Goal: Find specific page/section: Find specific page/section

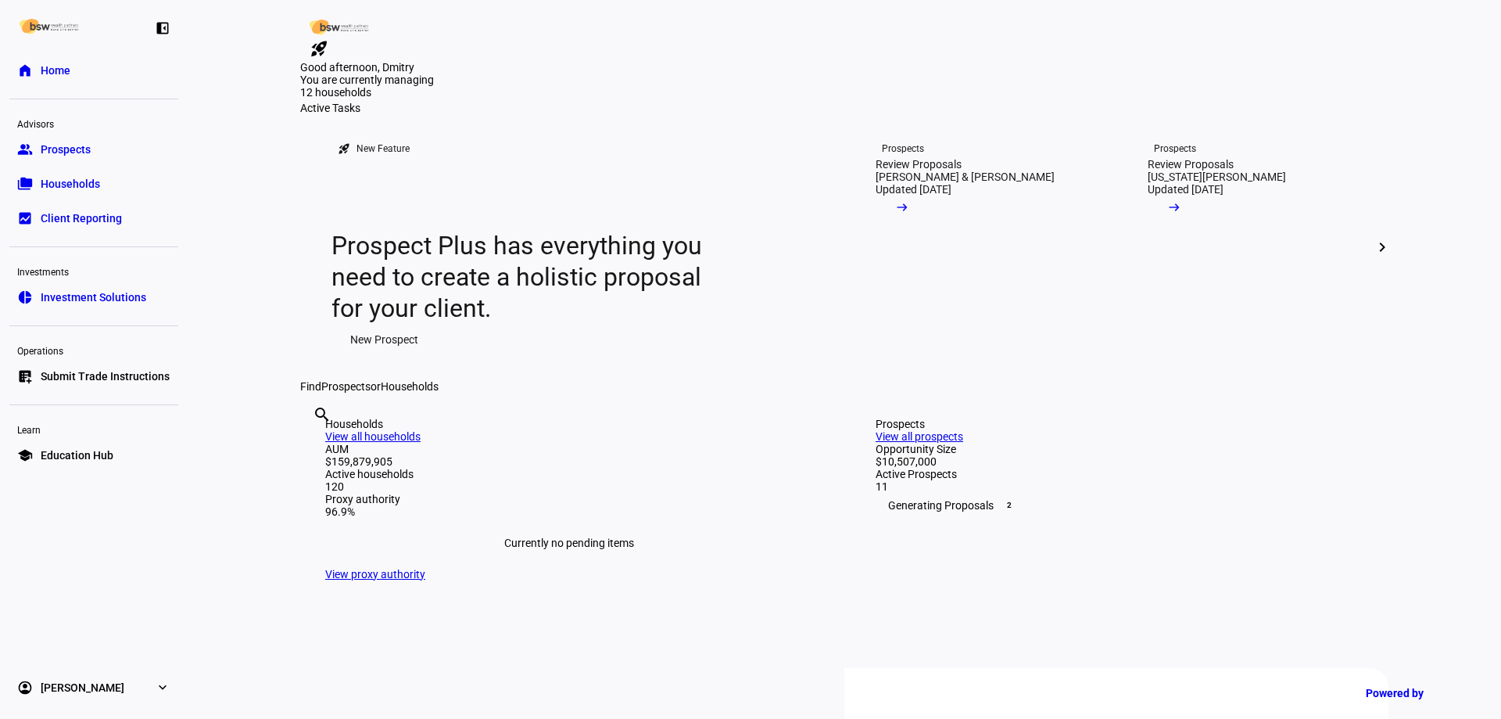
click at [133, 303] on span "Investment Solutions" at bounding box center [94, 297] width 106 height 16
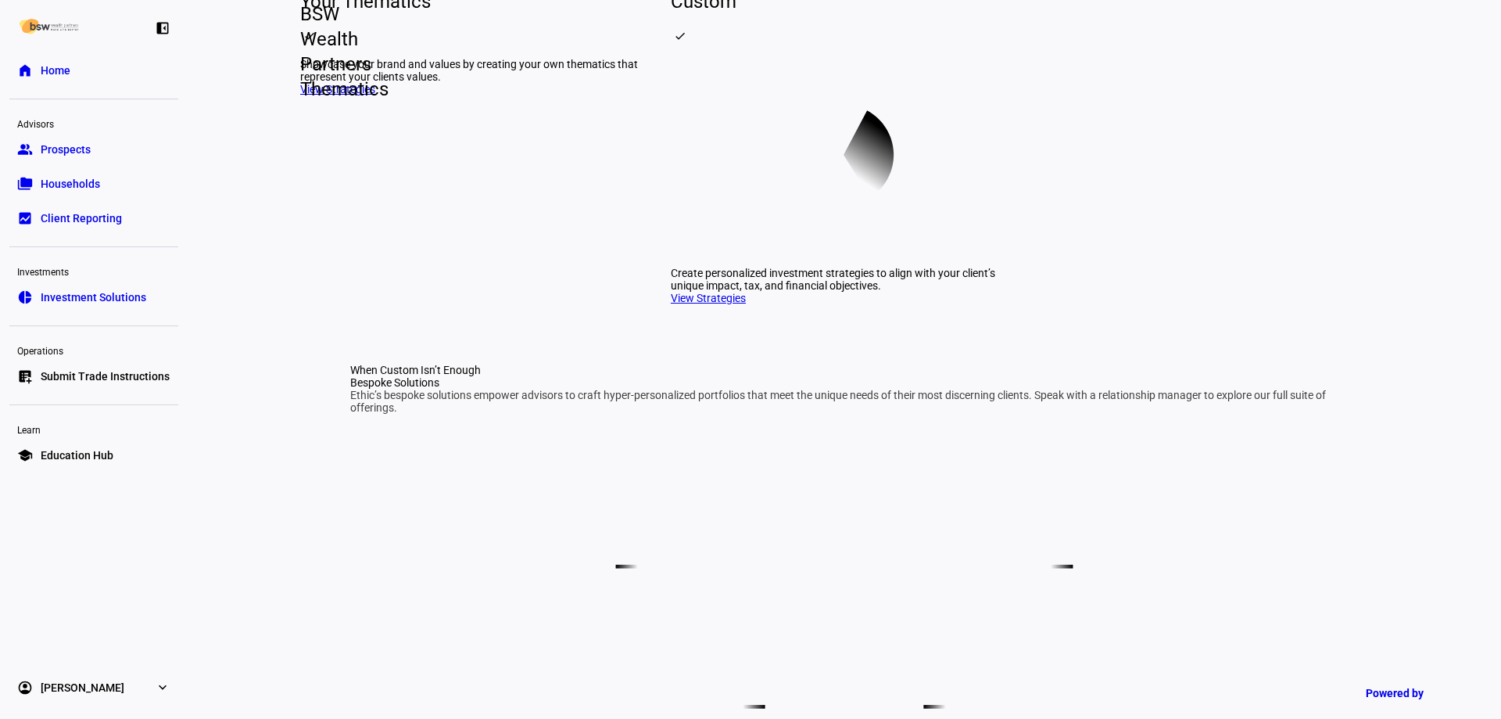
scroll to position [626, 0]
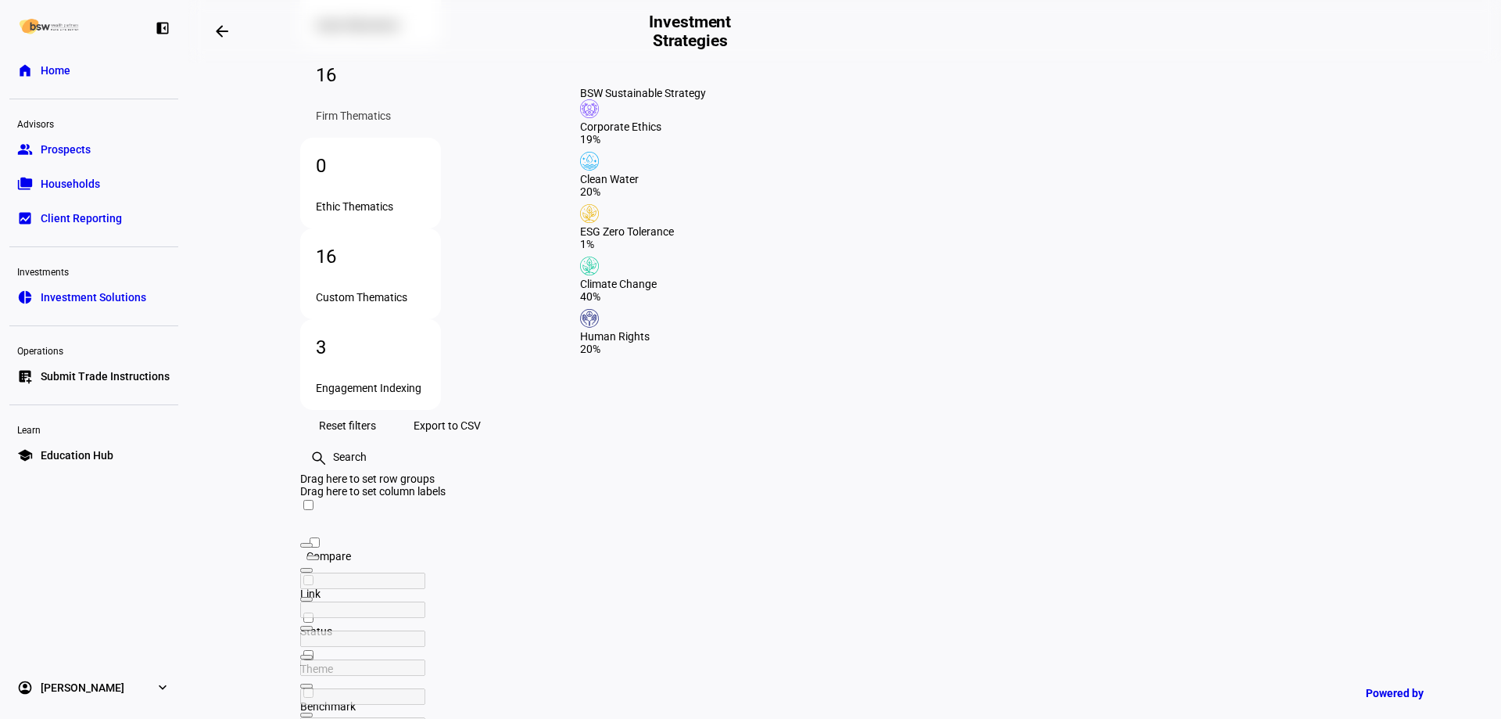
scroll to position [228, 0]
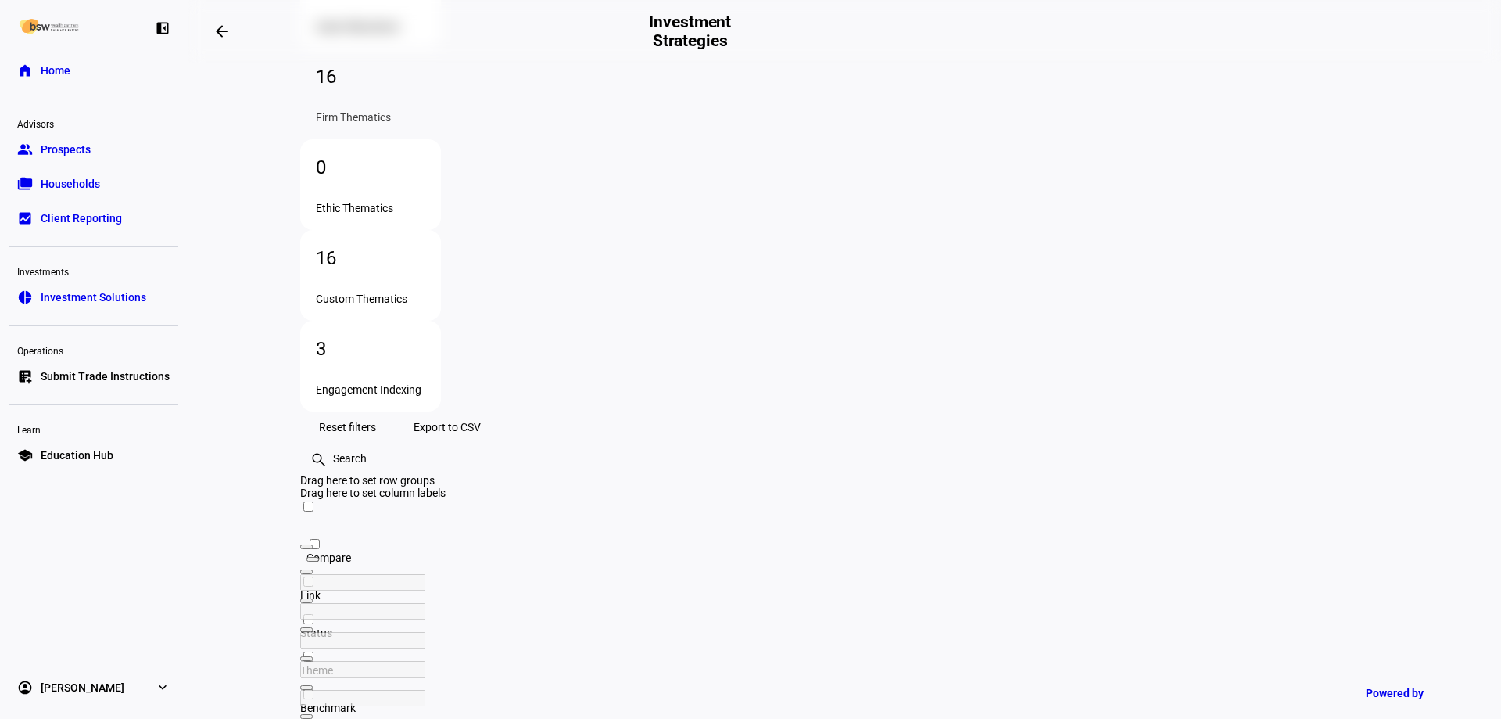
click at [460, 450] on input "text" at bounding box center [396, 458] width 128 height 16
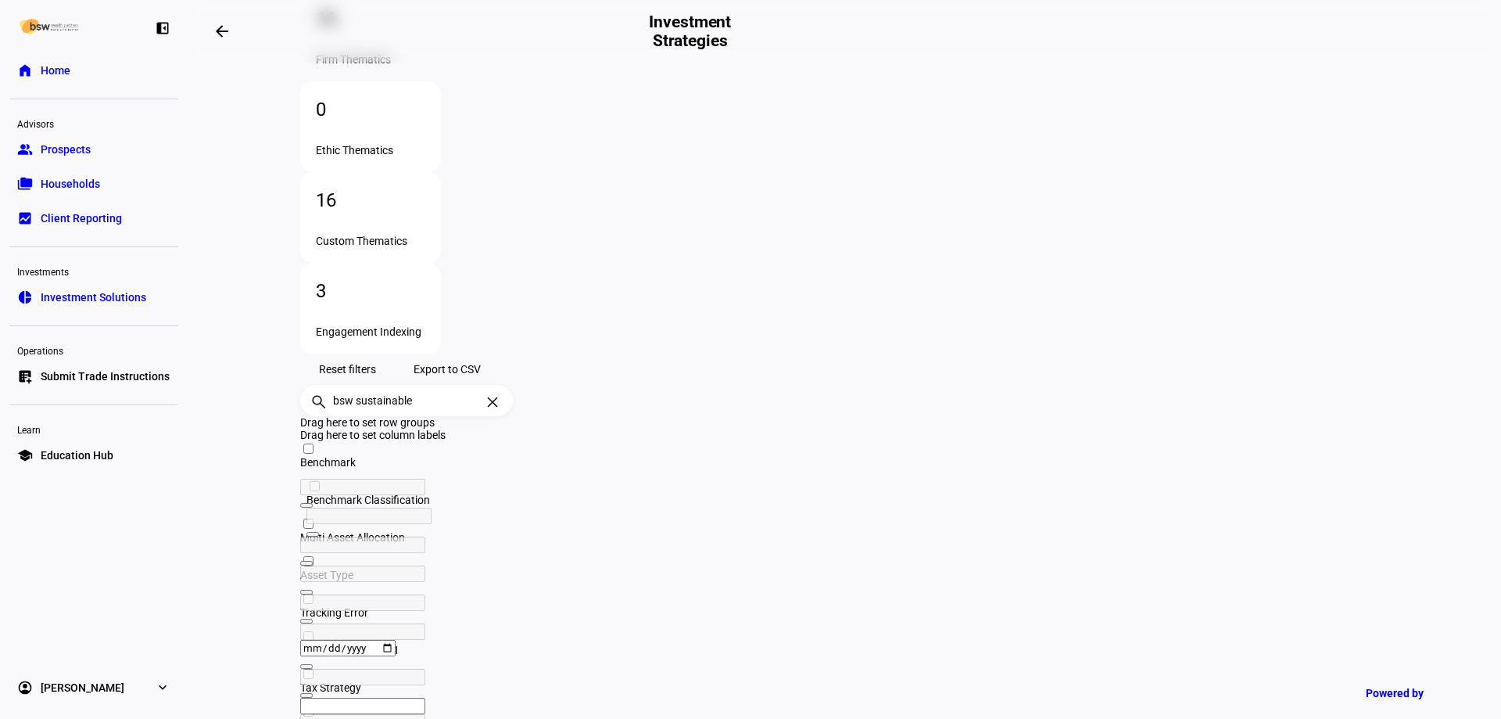
scroll to position [0, 684]
type input "bsw sustainable"
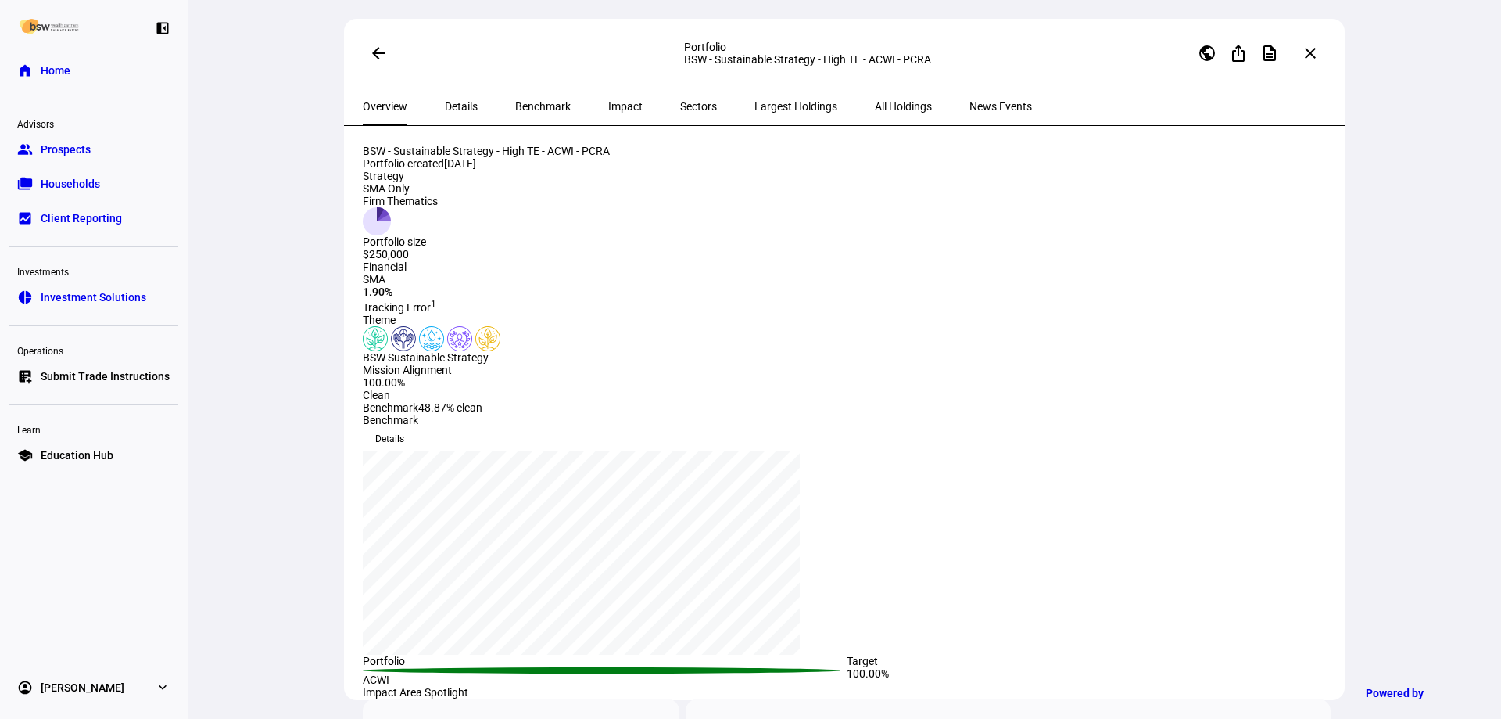
click at [1314, 51] on mat-icon "close" at bounding box center [1310, 53] width 19 height 19
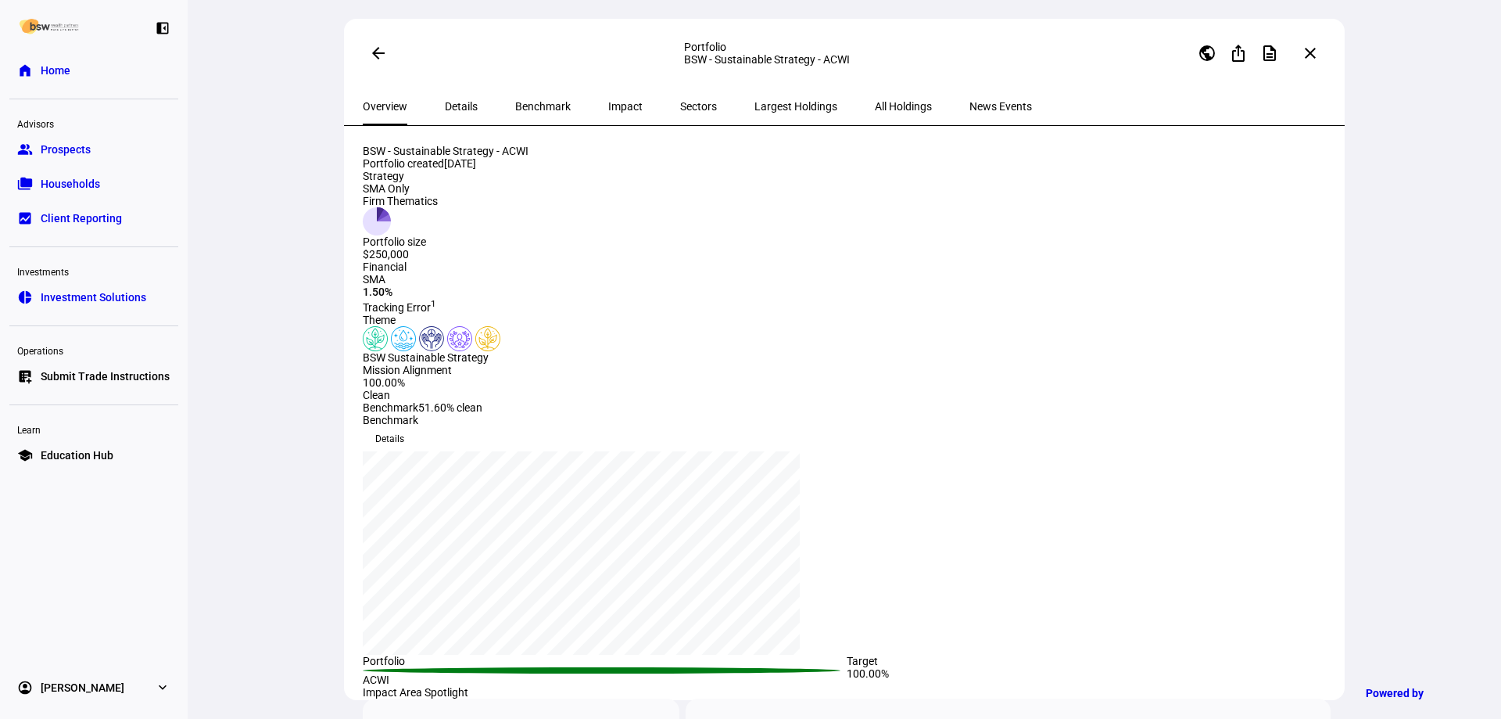
scroll to position [78, 0]
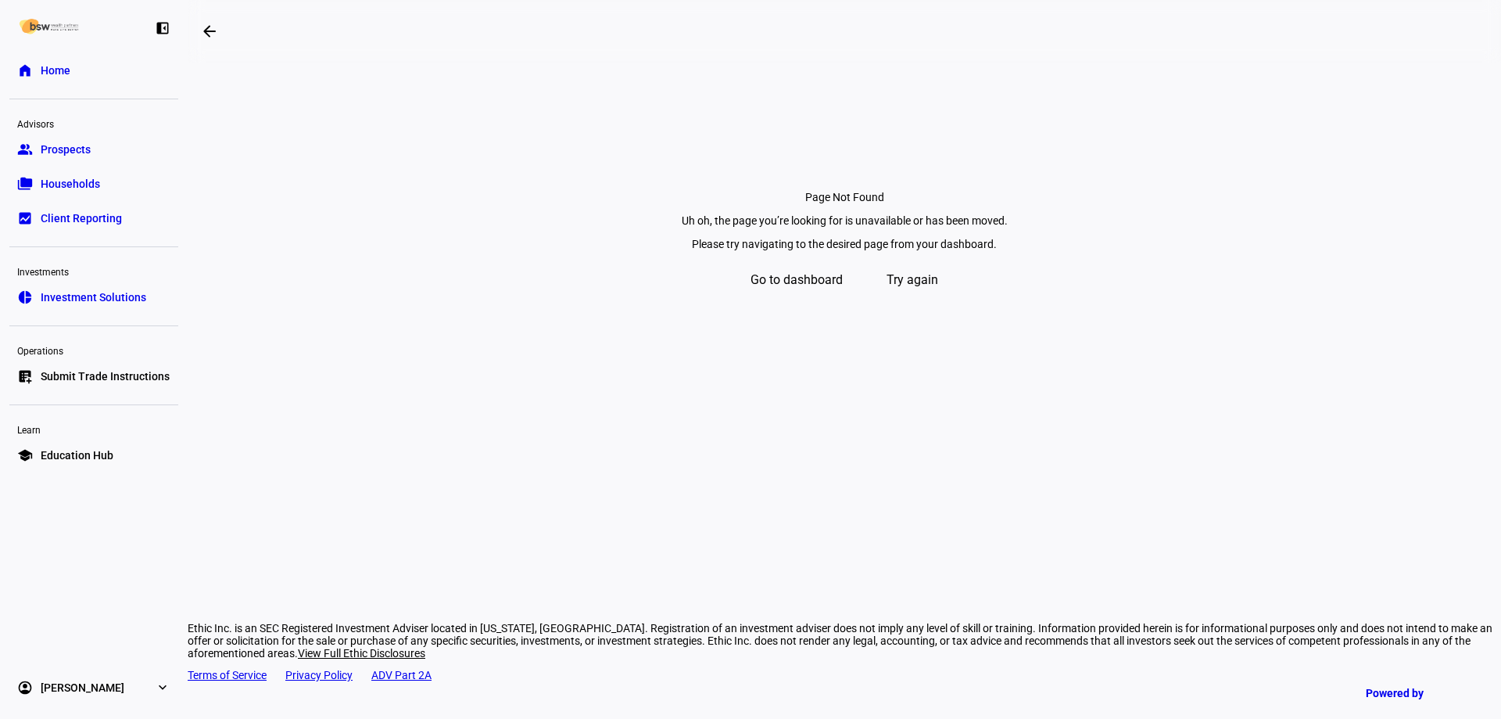
click at [916, 299] on span "Try again" at bounding box center [913, 280] width 52 height 38
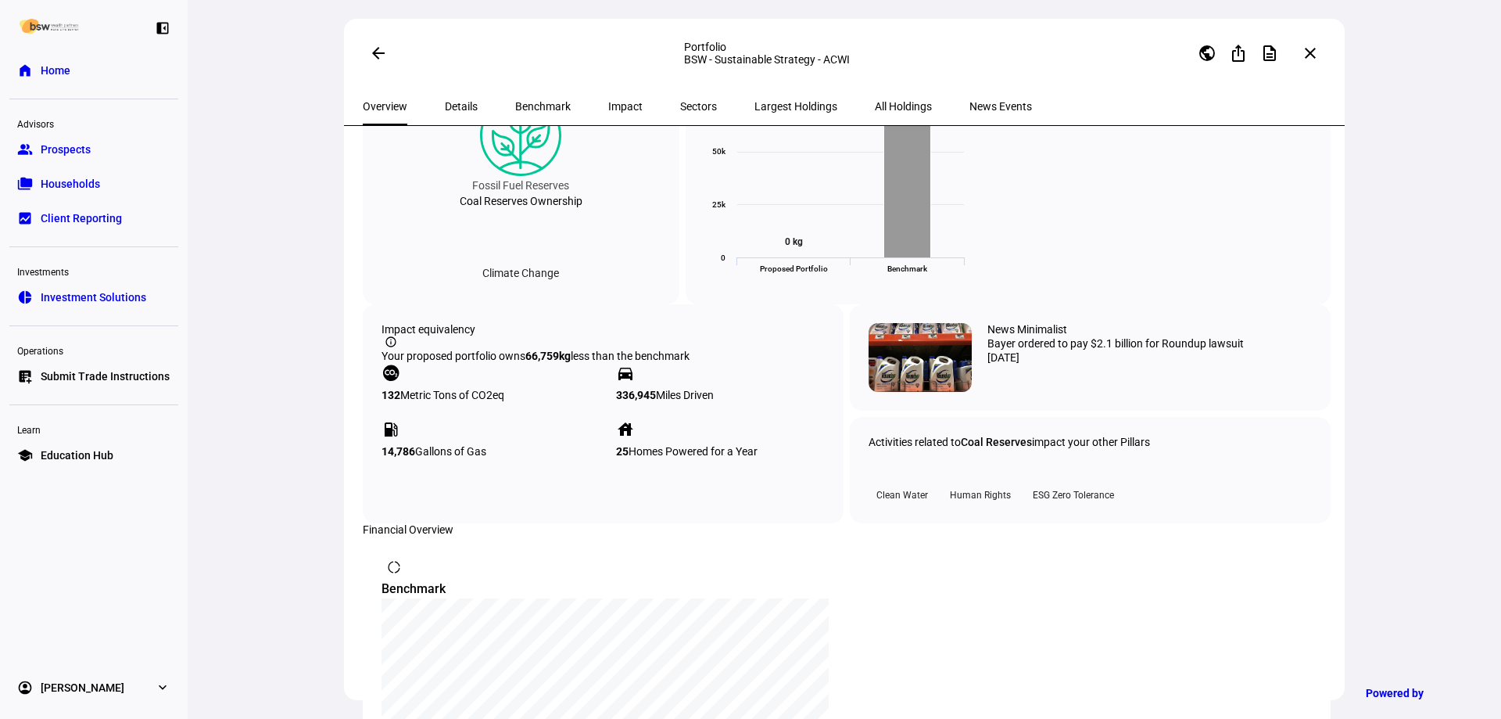
scroll to position [758, 0]
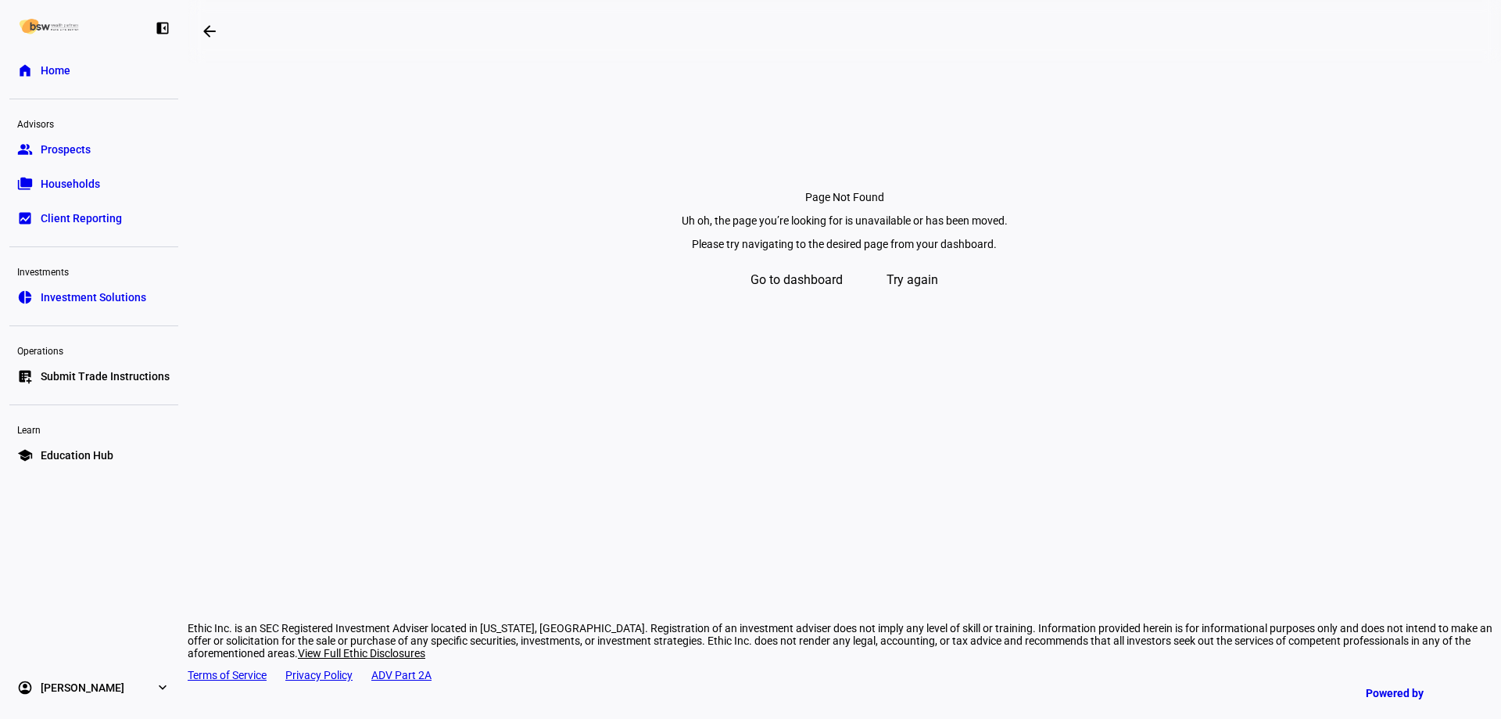
drag, startPoint x: 1343, startPoint y: 460, endPoint x: 1331, endPoint y: 492, distance: 34.1
